Goal: Use online tool/utility

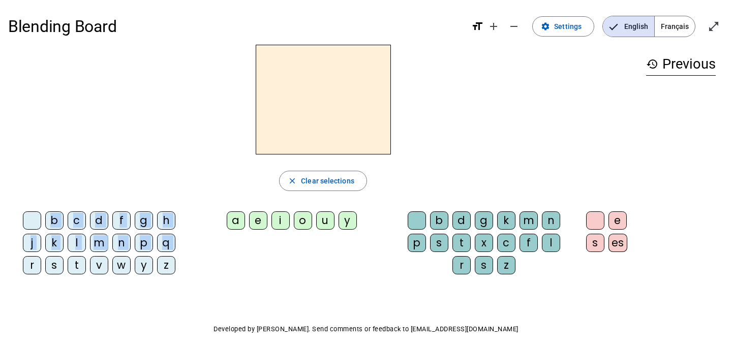
drag, startPoint x: 30, startPoint y: 265, endPoint x: 271, endPoint y: 91, distance: 297.3
click at [271, 91] on div "close Clear selections b c d f g h j k l m n p q r s t v w y z a e i o u y b d …" at bounding box center [322, 164] width 629 height 238
click at [84, 309] on div "Blending Board format_size add remove settings Settings English Français open_i…" at bounding box center [366, 194] width 732 height 389
click at [35, 266] on div "r" at bounding box center [32, 265] width 18 height 18
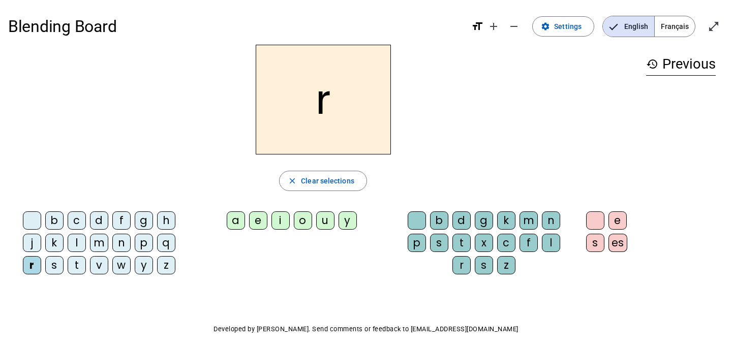
click at [236, 217] on div "a" at bounding box center [236, 220] width 18 height 18
click at [464, 239] on div "t" at bounding box center [461, 243] width 18 height 18
click at [682, 89] on div "ra" at bounding box center [681, 89] width 70 height 12
click at [654, 62] on mat-icon "history" at bounding box center [652, 64] width 12 height 12
click at [307, 112] on h2 "rat" at bounding box center [323, 100] width 135 height 110
